Goal: Task Accomplishment & Management: Manage account settings

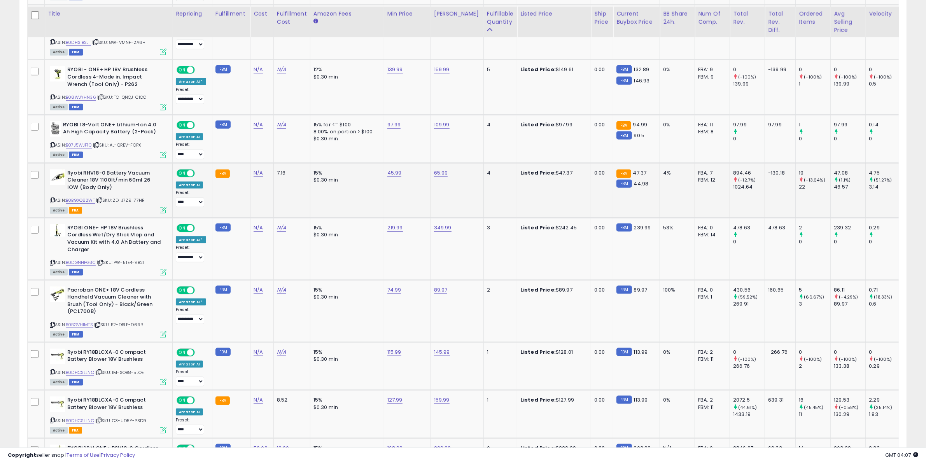
scroll to position [1395, 0]
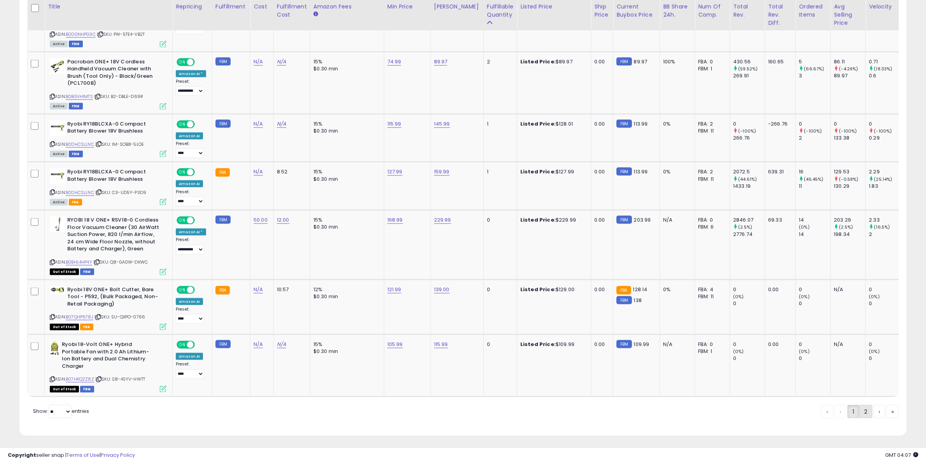
click at [886, 408] on link "2" at bounding box center [892, 411] width 12 height 13
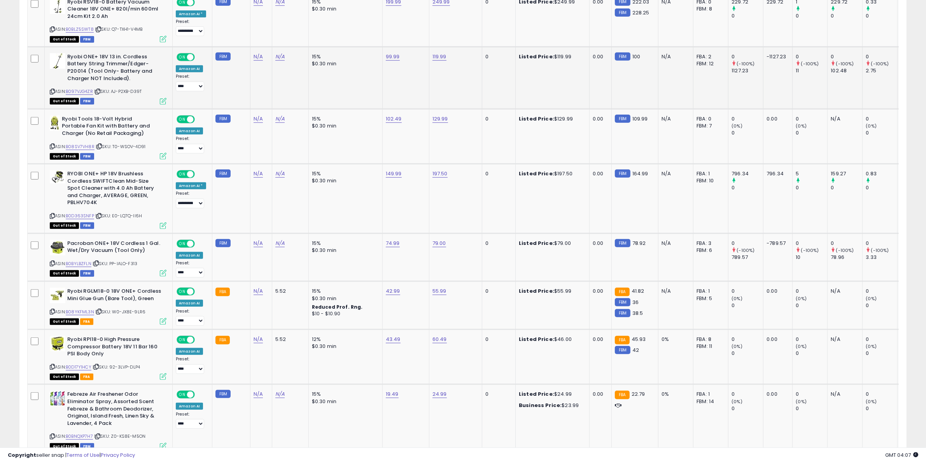
scroll to position [653, 0]
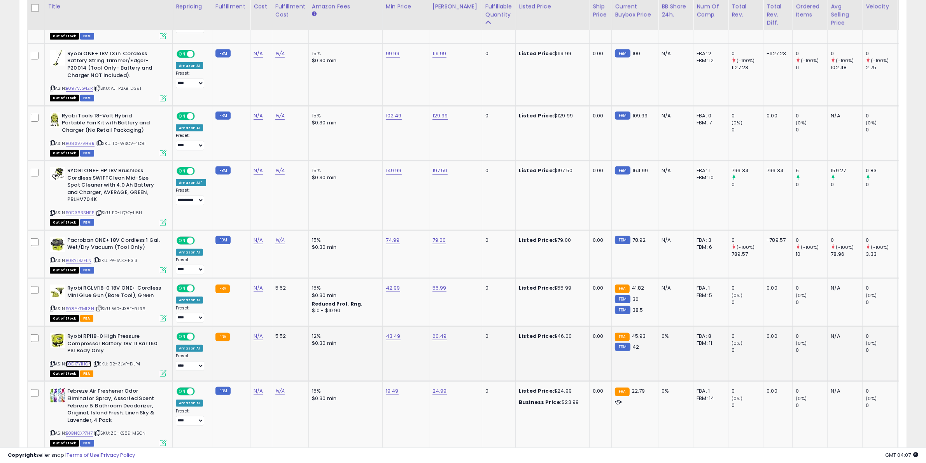
click at [81, 361] on link "B0D17Y1HCY" at bounding box center [79, 364] width 26 height 7
click at [87, 85] on link "B097VJG4ZR" at bounding box center [79, 88] width 27 height 7
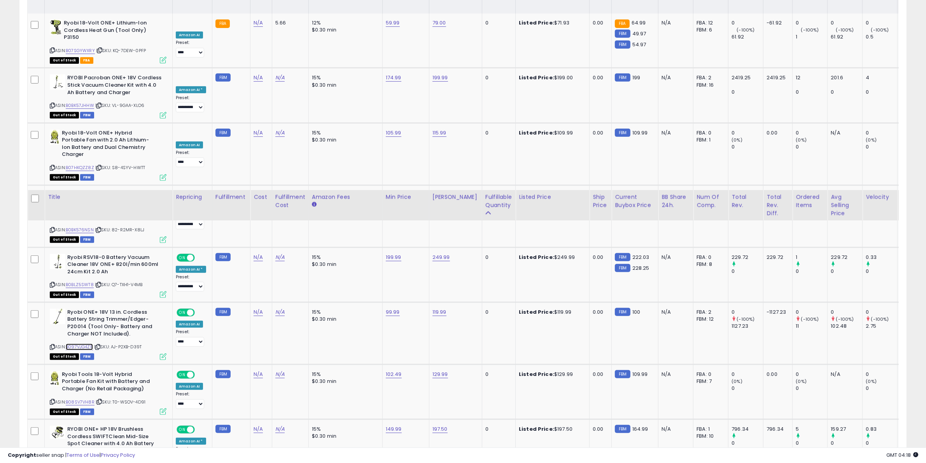
scroll to position [216, 0]
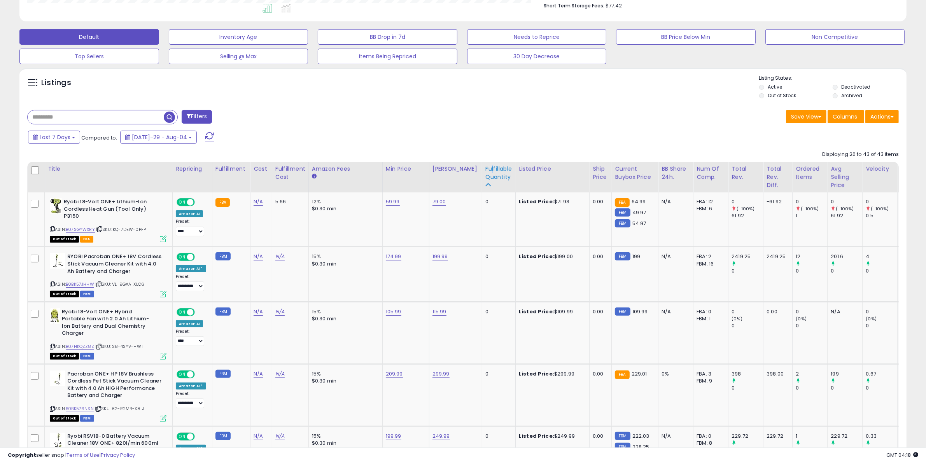
click at [485, 166] on div "Fulfillable Quantity" at bounding box center [498, 173] width 27 height 16
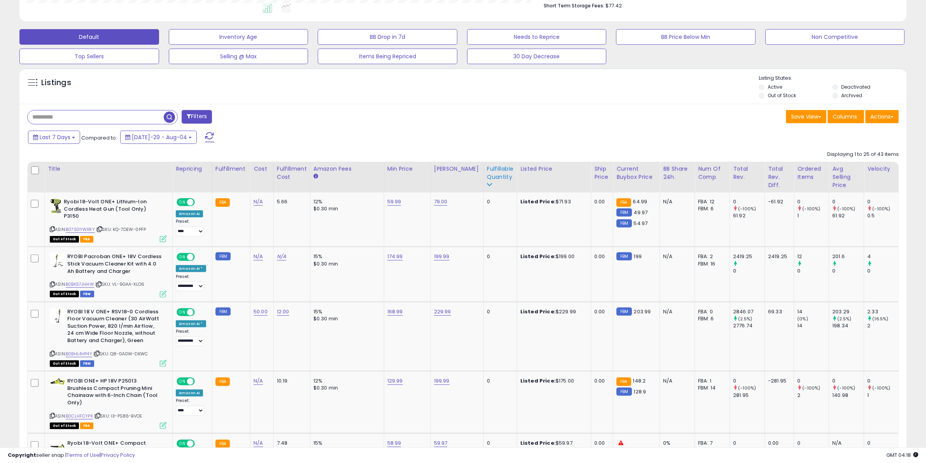
click at [488, 181] on div "Fulfillable Quantity" at bounding box center [500, 173] width 27 height 16
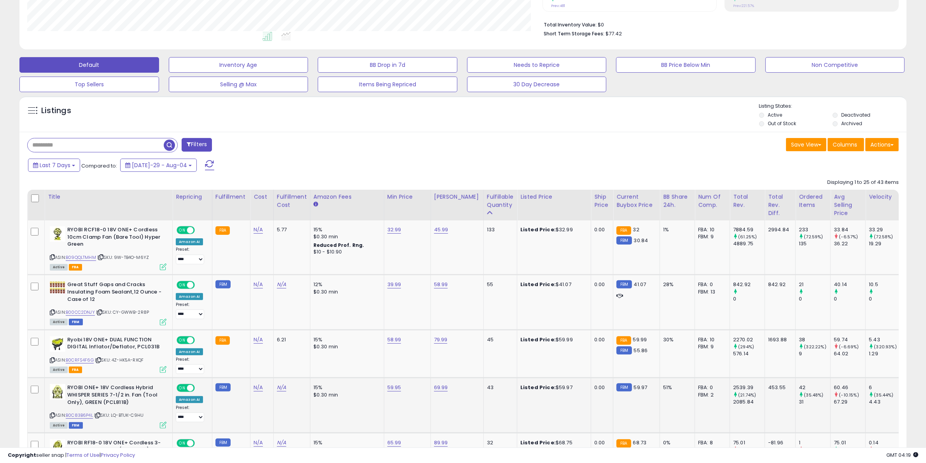
scroll to position [194, 0]
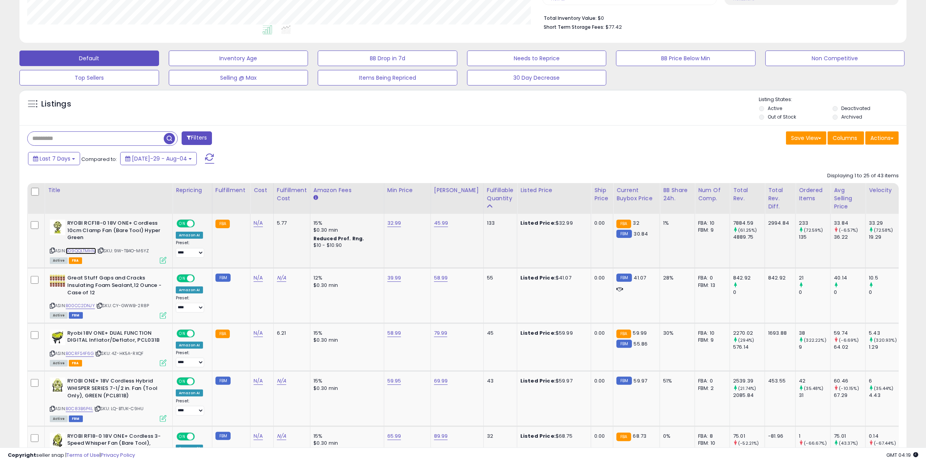
click at [79, 251] on link "B09QQLTMHM" at bounding box center [81, 251] width 30 height 7
click at [389, 222] on link "32.99" at bounding box center [394, 223] width 14 height 8
click at [343, 205] on input "*****" at bounding box center [367, 203] width 69 height 13
type input "*****"
click button "submit" at bounding box center [411, 203] width 13 height 12
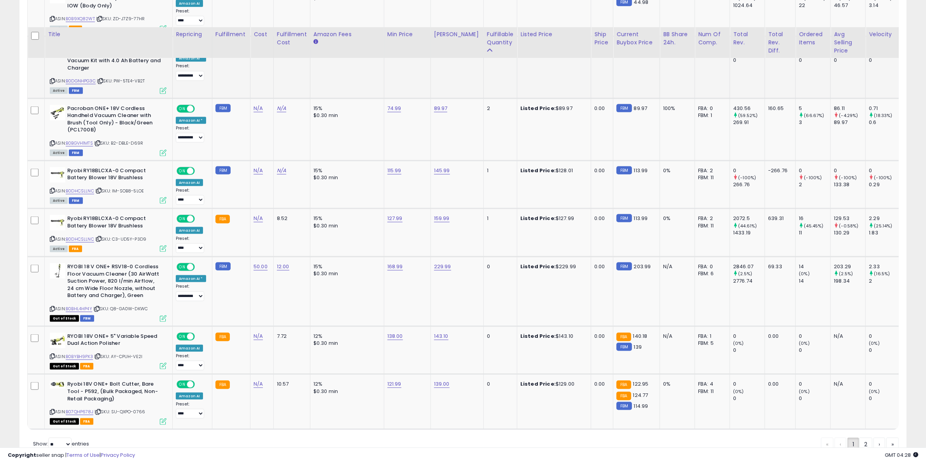
scroll to position [1389, 0]
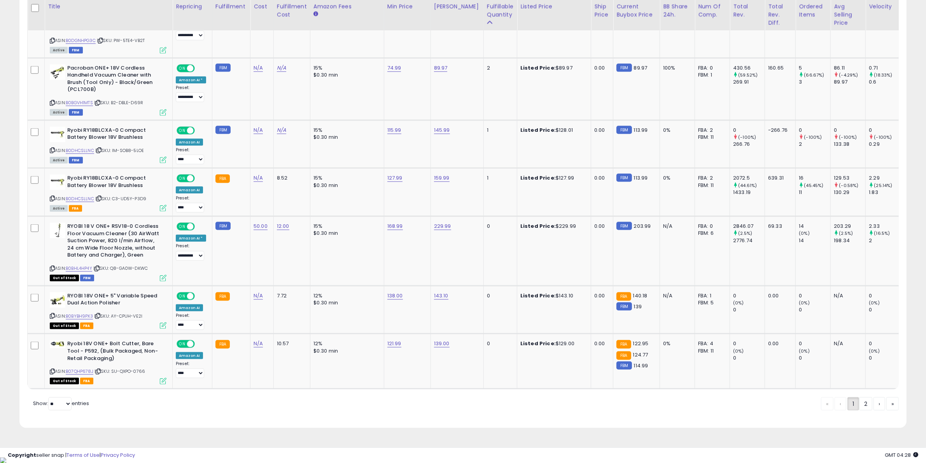
drag, startPoint x: 860, startPoint y: 411, endPoint x: 716, endPoint y: 368, distance: 150.8
click at [886, 411] on link "2" at bounding box center [892, 403] width 12 height 13
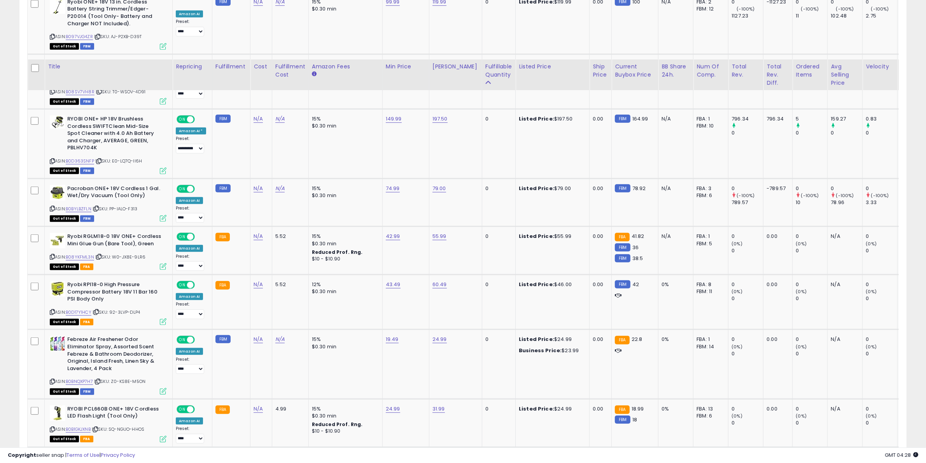
scroll to position [1045, 0]
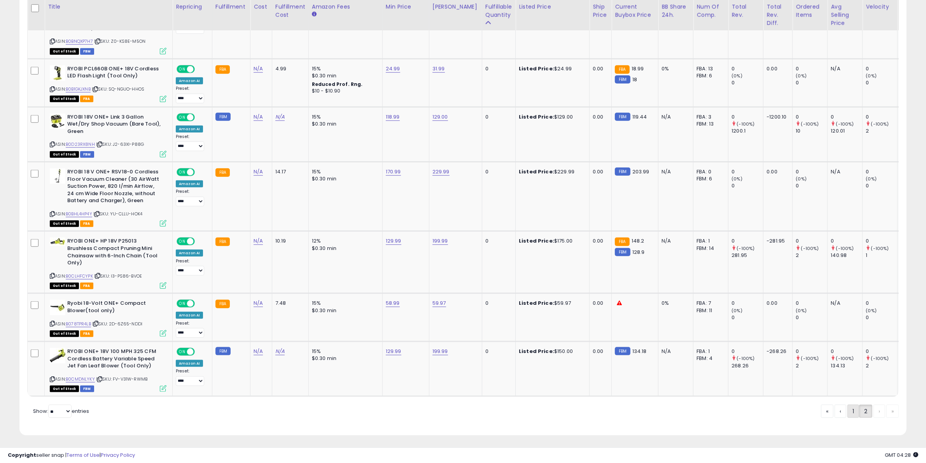
click at [873, 408] on link "1" at bounding box center [879, 411] width 12 height 13
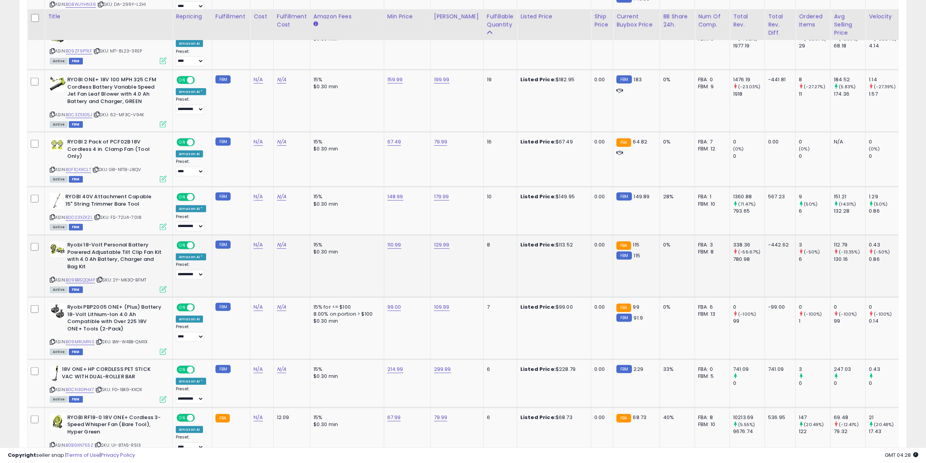
scroll to position [702, 0]
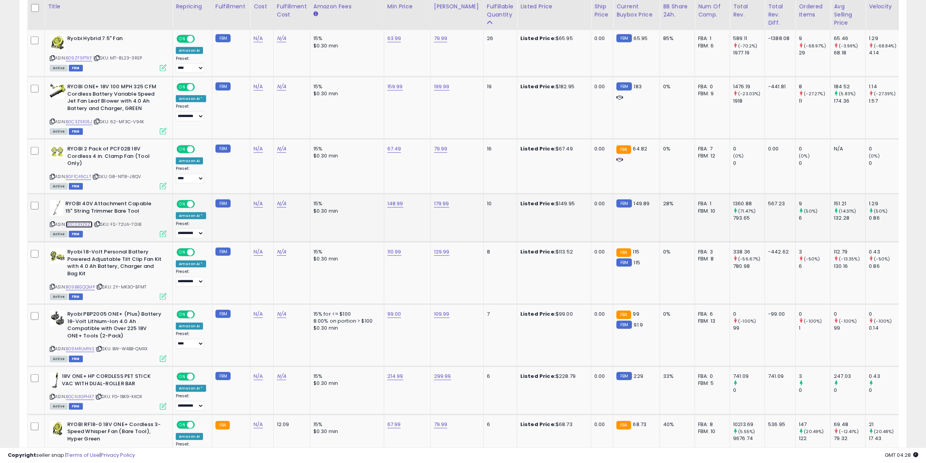
click at [86, 222] on link "B0D23XZKZL" at bounding box center [79, 224] width 27 height 7
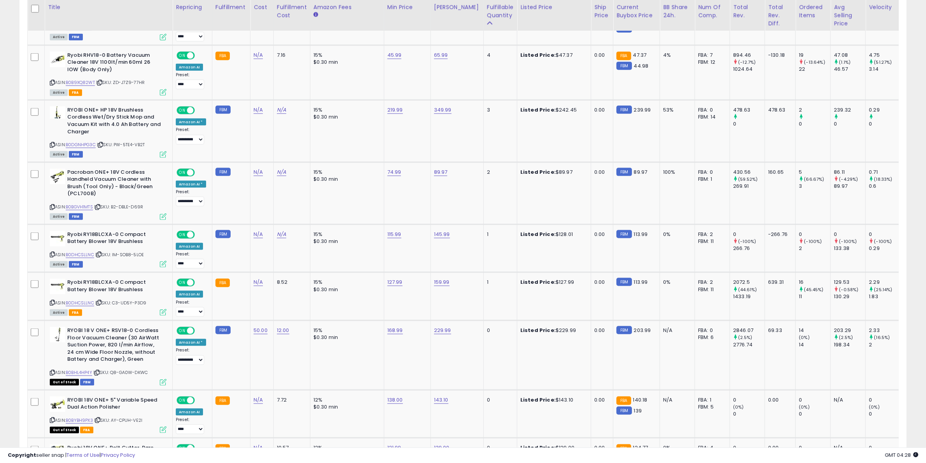
scroll to position [1285, 0]
click at [80, 299] on link "B0DHCSLLNC" at bounding box center [80, 302] width 28 height 7
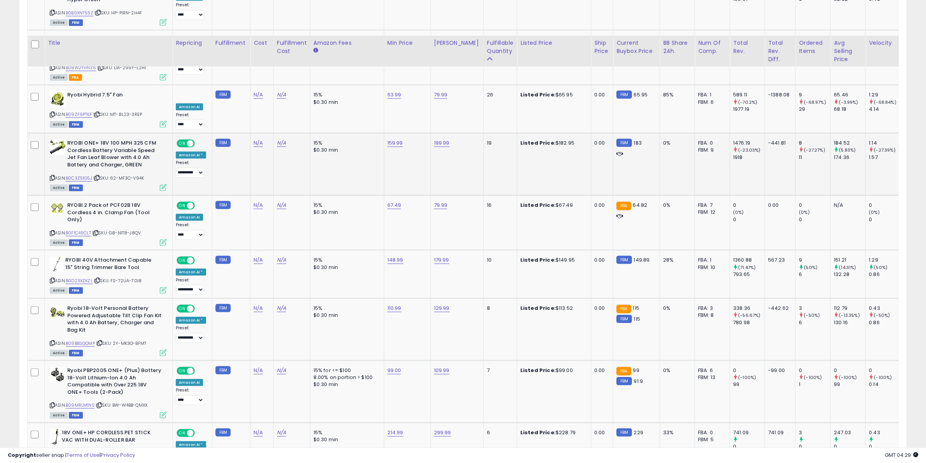
scroll to position [611, 0]
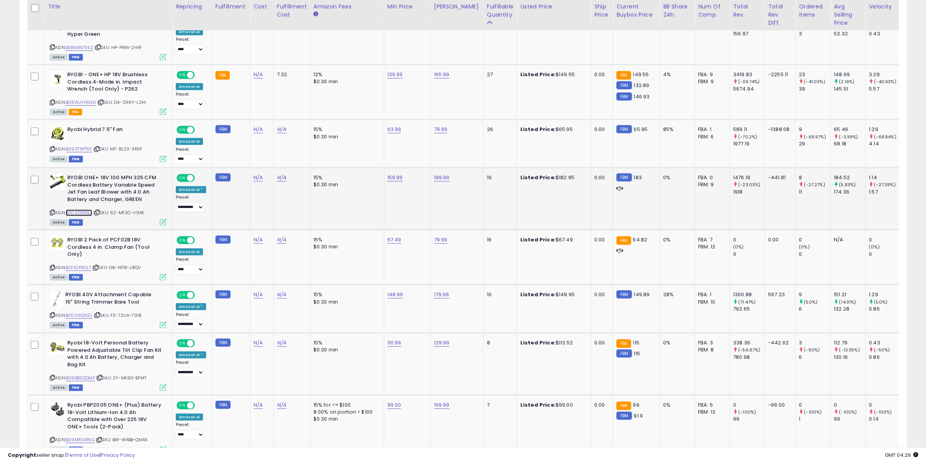
click at [88, 212] on link "B0C3Z51G5J" at bounding box center [79, 213] width 26 height 7
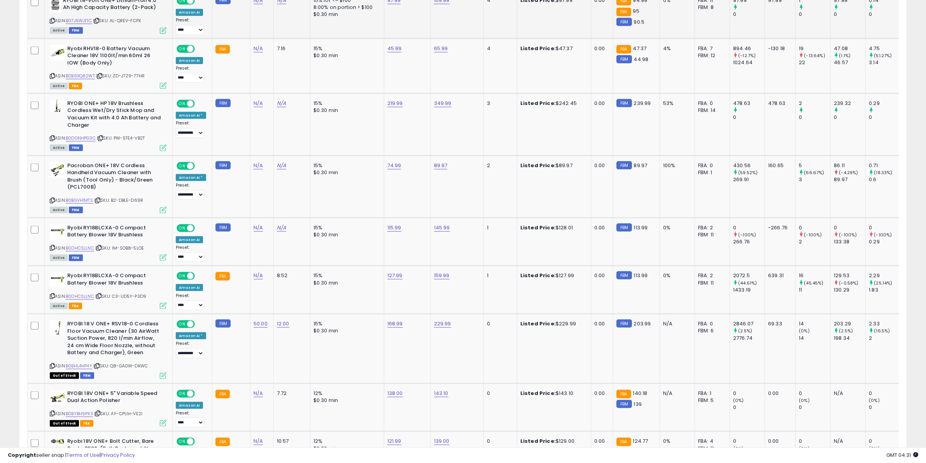
scroll to position [1292, 0]
